Goal: Task Accomplishment & Management: Use online tool/utility

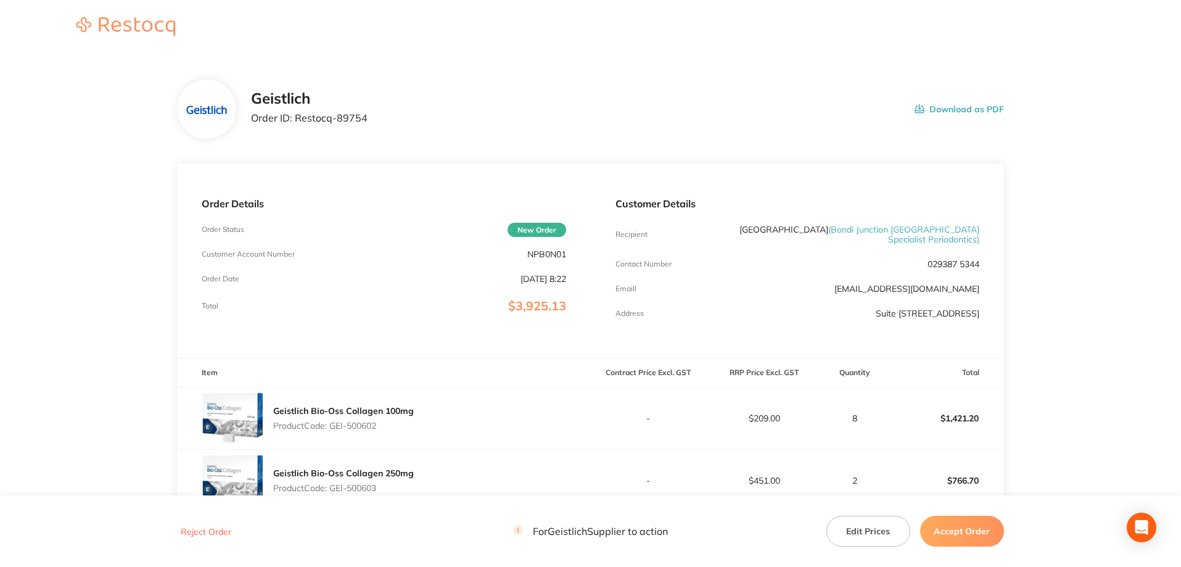
click at [535, 254] on p "NPB0N01" at bounding box center [546, 254] width 39 height 10
click at [535, 253] on p "NPB0N01" at bounding box center [546, 254] width 39 height 10
copy p "NPB0N01"
click at [347, 122] on p "Order ID: Restocq- 89754" at bounding box center [309, 117] width 117 height 11
drag, startPoint x: 382, startPoint y: 119, endPoint x: 296, endPoint y: 122, distance: 86.4
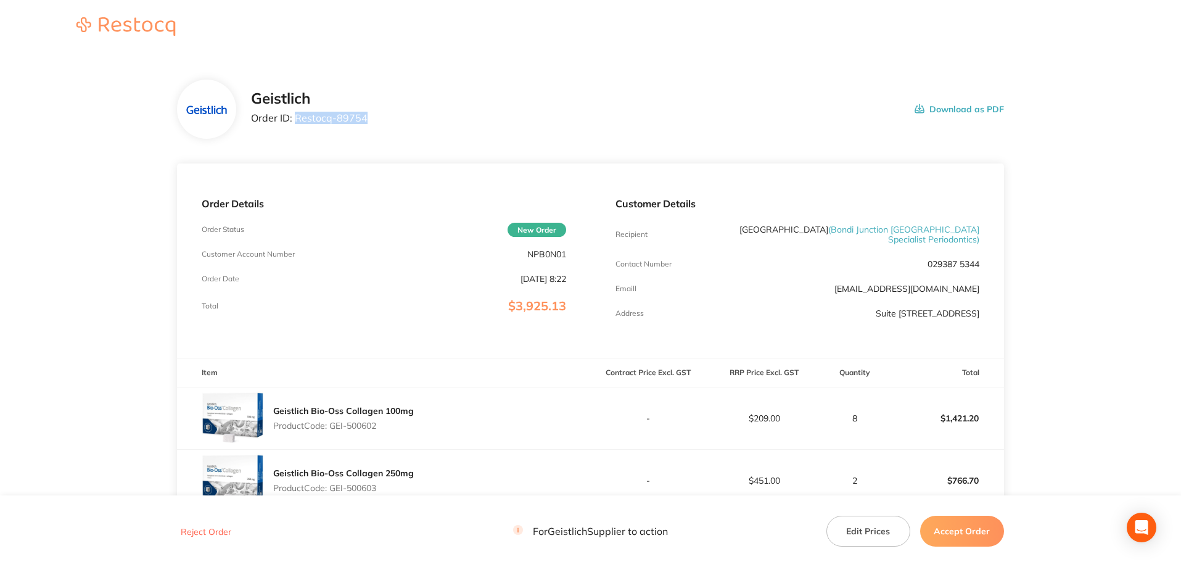
click at [296, 122] on div "Geistlich Order ID: Restocq- 89754 Download as PDF" at bounding box center [627, 109] width 753 height 38
copy p "Restocq- 89754"
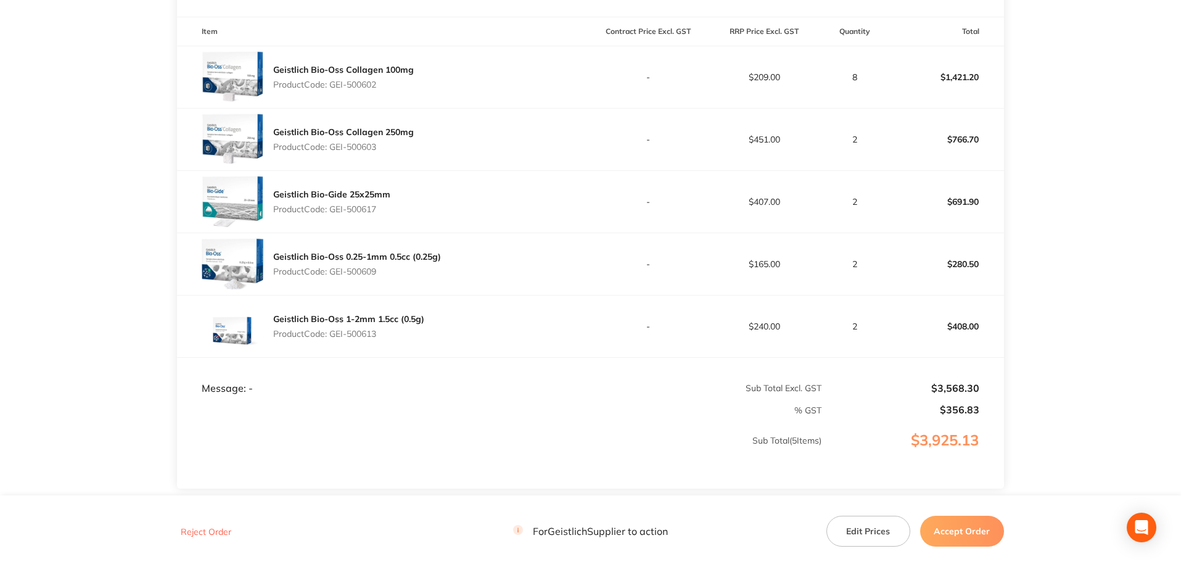
scroll to position [443, 0]
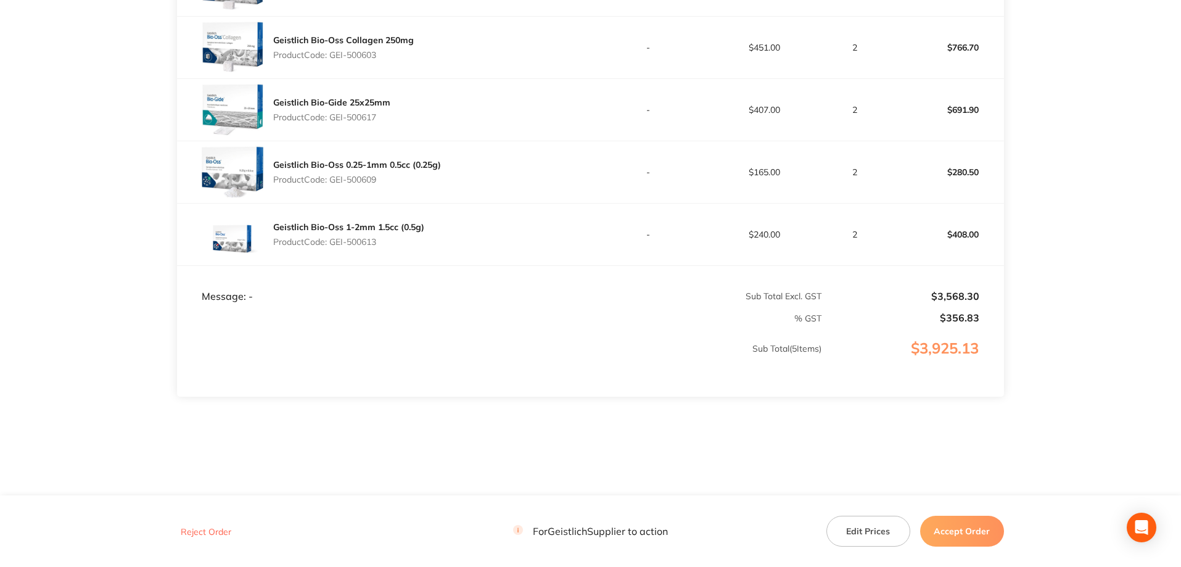
click at [989, 548] on footer "Reject Order For Geistlich Supplier to action Edit Prices Accept Order" at bounding box center [590, 530] width 1181 height 71
click at [988, 536] on button "Accept Order" at bounding box center [962, 531] width 84 height 31
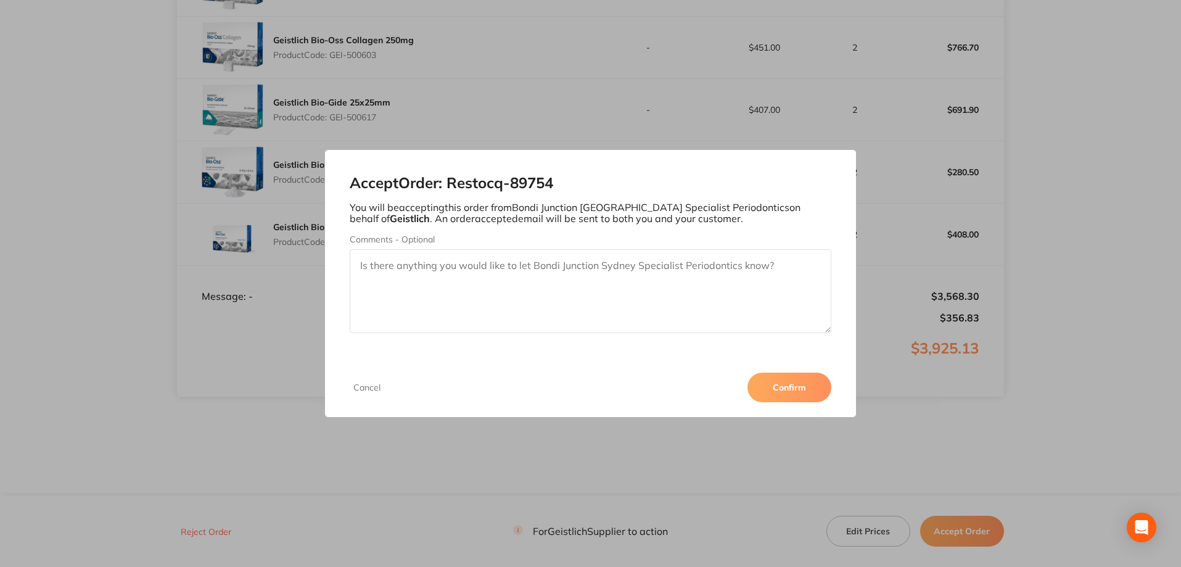
drag, startPoint x: 783, startPoint y: 394, endPoint x: 327, endPoint y: 317, distance: 462.2
click at [783, 394] on button "Confirm" at bounding box center [790, 388] width 84 height 30
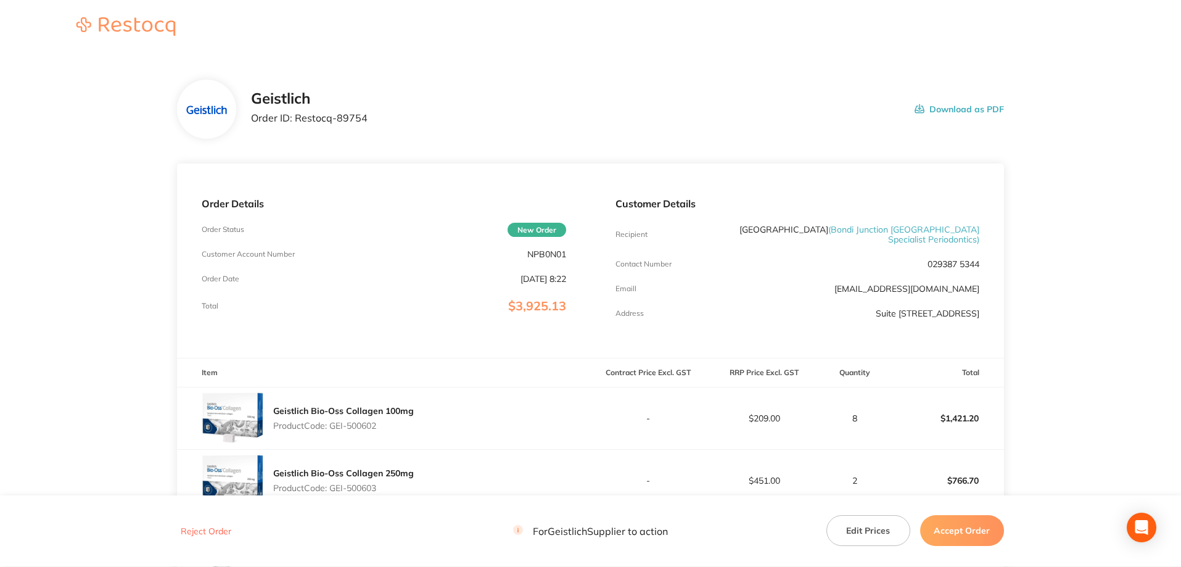
scroll to position [370, 0]
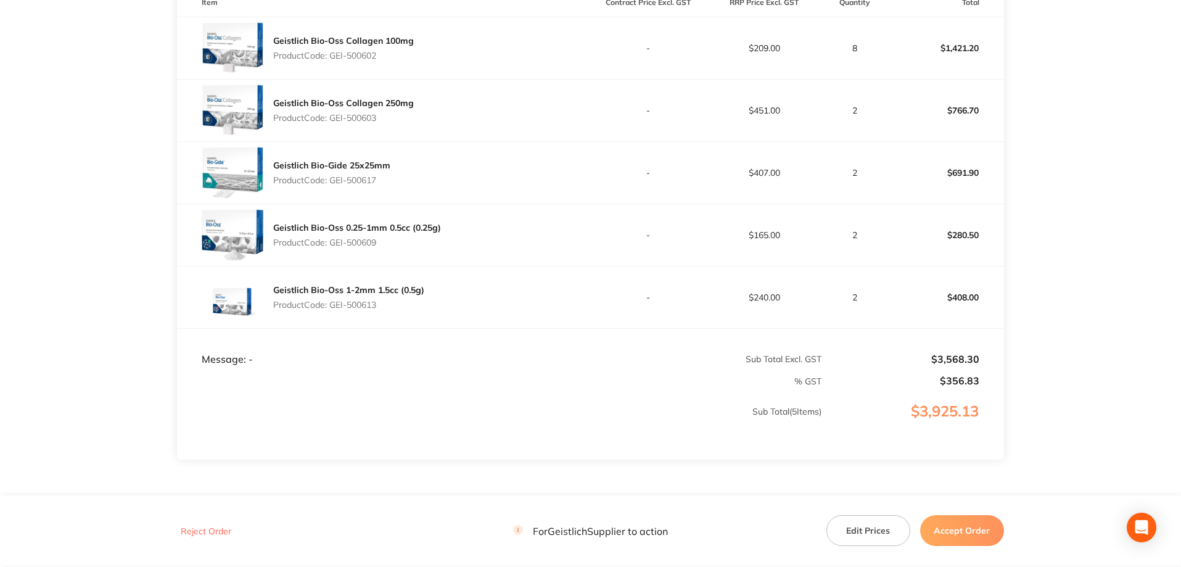
click at [987, 527] on button "Accept Order" at bounding box center [962, 531] width 84 height 31
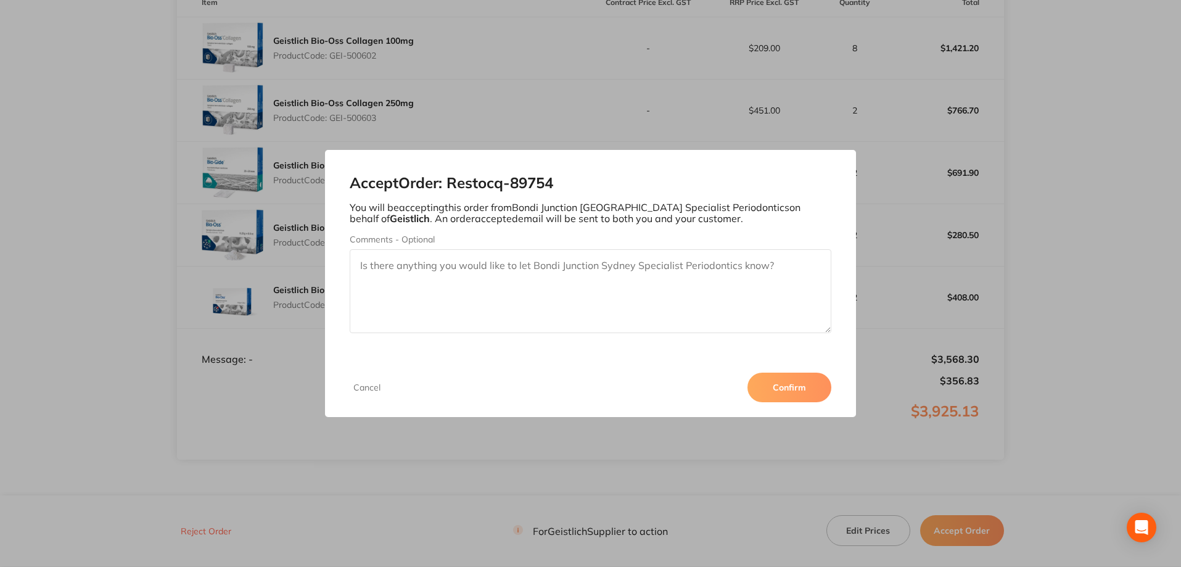
click at [788, 376] on button "Confirm" at bounding box center [790, 388] width 84 height 30
